Goal: Task Accomplishment & Management: Manage account settings

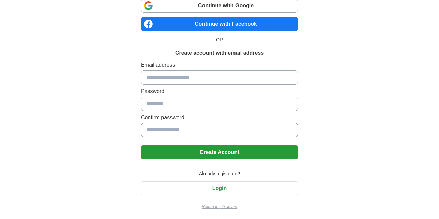
scroll to position [51, 0]
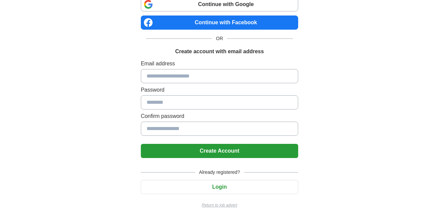
click at [224, 184] on button "Login" at bounding box center [219, 187] width 157 height 14
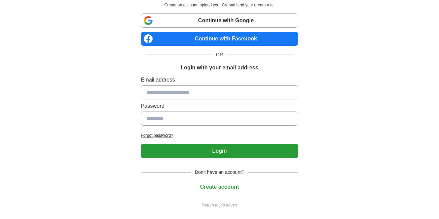
scroll to position [35, 0]
click at [179, 92] on input at bounding box center [219, 92] width 157 height 14
type input "**********"
click at [168, 118] on input at bounding box center [219, 118] width 157 height 14
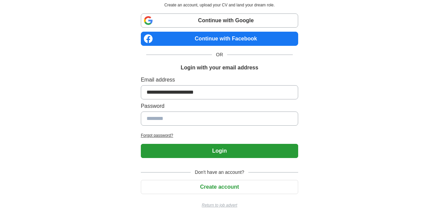
click at [168, 118] on input at bounding box center [219, 118] width 157 height 14
click at [217, 153] on button "Login" at bounding box center [219, 151] width 157 height 14
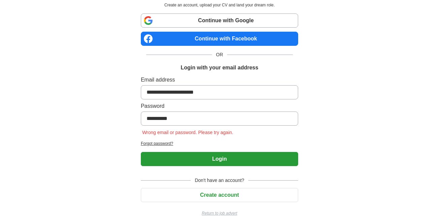
click at [189, 116] on input "**********" at bounding box center [219, 118] width 157 height 14
type input "*"
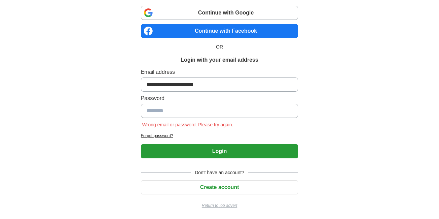
scroll to position [43, 0]
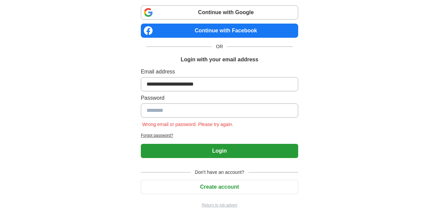
click at [145, 135] on h2 "Forgot password?" at bounding box center [219, 135] width 157 height 6
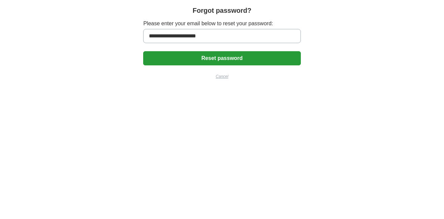
click at [235, 60] on button "Reset password" at bounding box center [221, 58] width 157 height 14
